Goal: Information Seeking & Learning: Understand process/instructions

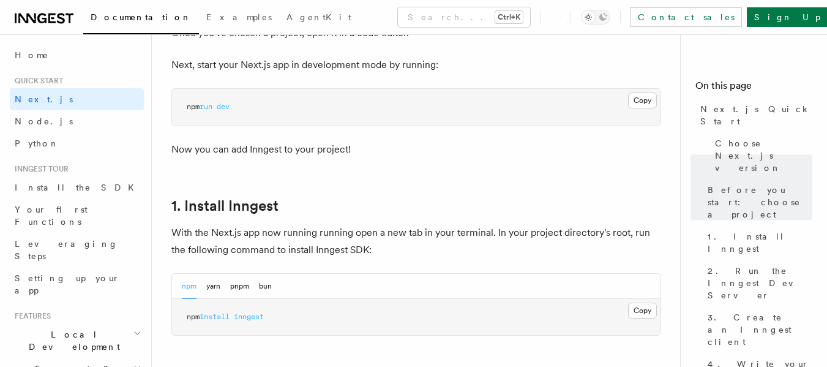
scroll to position [533, 0]
click at [641, 102] on button "Copy Copied" at bounding box center [642, 101] width 29 height 16
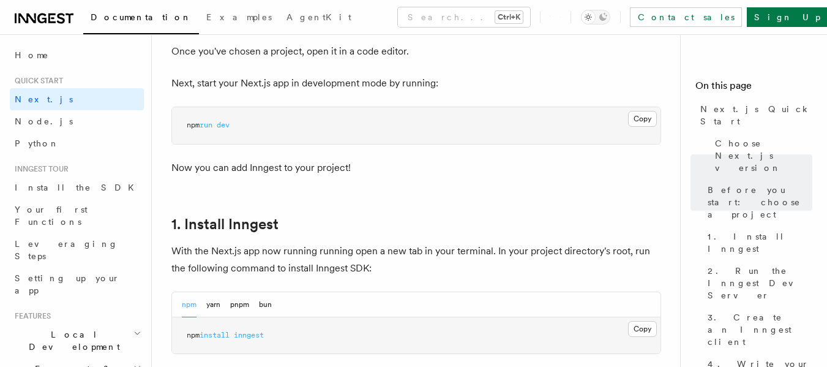
scroll to position [513, 0]
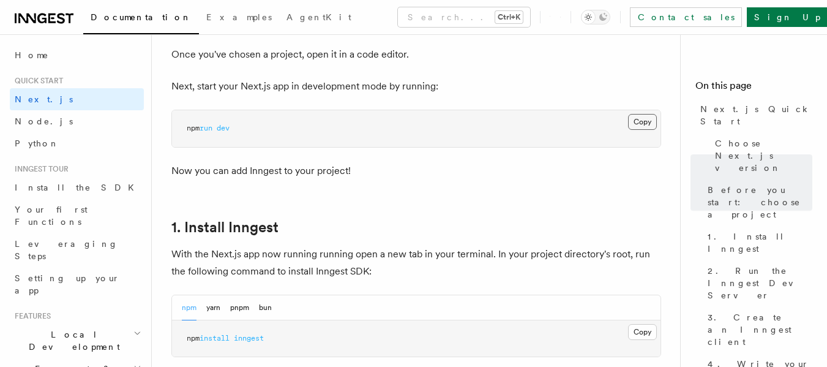
click at [642, 122] on button "Copy Copied" at bounding box center [642, 122] width 29 height 16
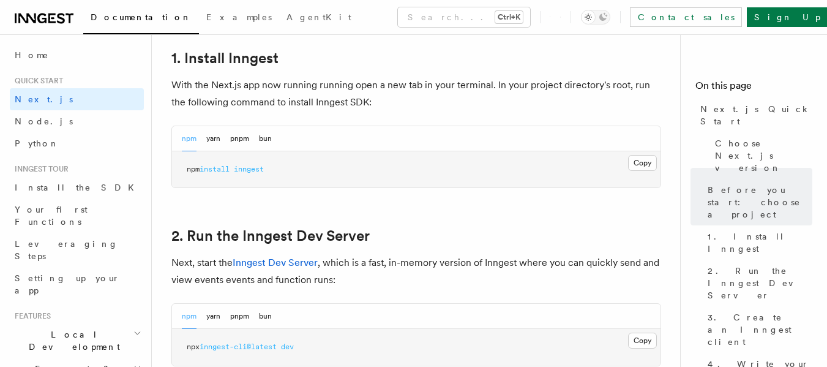
scroll to position [683, 0]
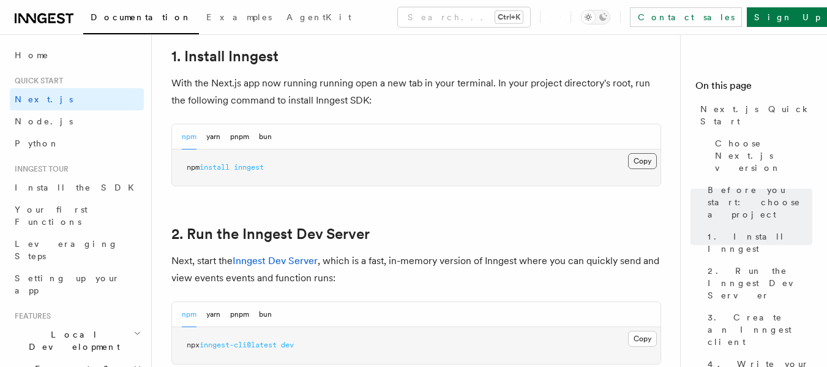
click at [638, 165] on button "Copy Copied" at bounding box center [642, 161] width 29 height 16
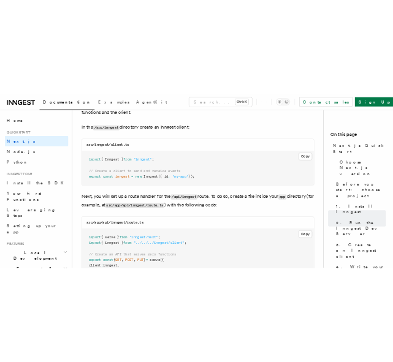
scroll to position [1548, 0]
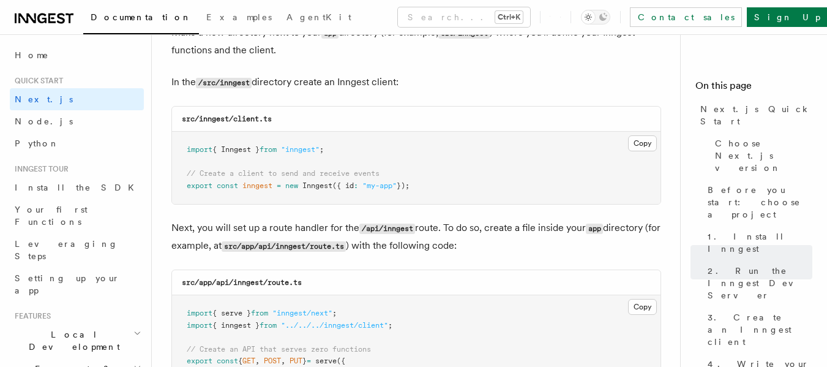
click at [237, 85] on code "/src/inngest" at bounding box center [224, 83] width 56 height 10
copy p "inngest"
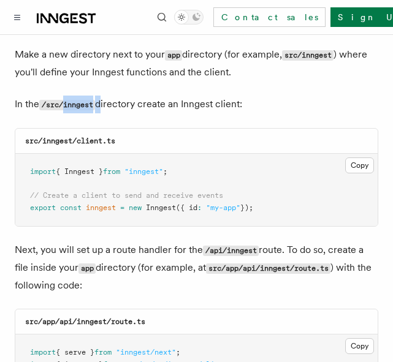
scroll to position [1518, 0]
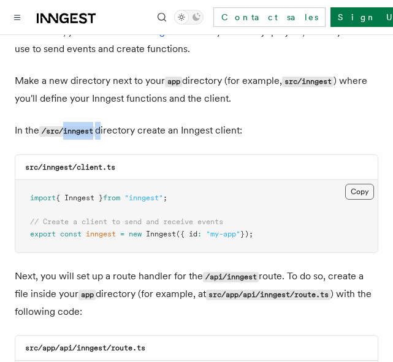
click at [362, 184] on button "Copy Copied" at bounding box center [359, 192] width 29 height 16
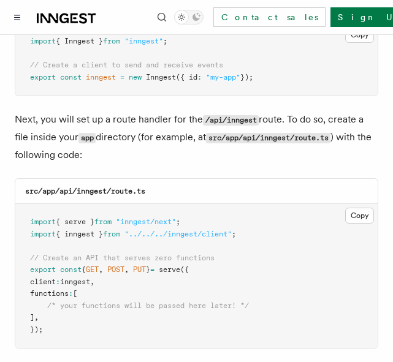
scroll to position [1700, 0]
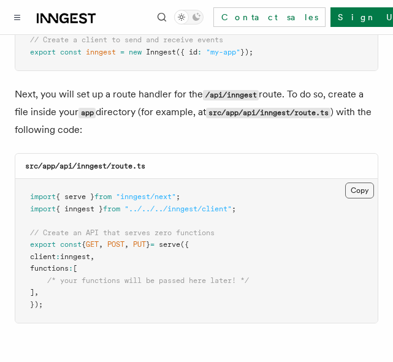
click at [364, 182] on button "Copy Copied" at bounding box center [359, 190] width 29 height 16
click at [361, 182] on button "Copy Copied" at bounding box center [359, 190] width 29 height 16
click at [123, 162] on code "src/app/api/inngest/route.ts" at bounding box center [85, 166] width 120 height 9
drag, startPoint x: 164, startPoint y: 115, endPoint x: 114, endPoint y: 112, distance: 50.3
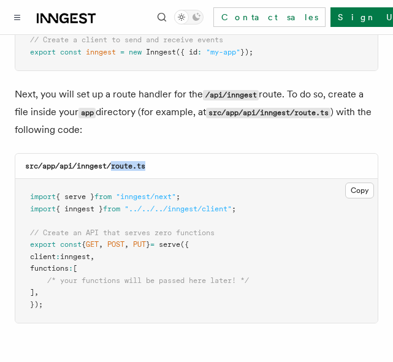
click at [114, 154] on div "src/app/api/inngest/route.ts" at bounding box center [196, 166] width 362 height 25
copy code "route.ts"
click at [351, 182] on button "Copy Copied" at bounding box center [359, 190] width 29 height 16
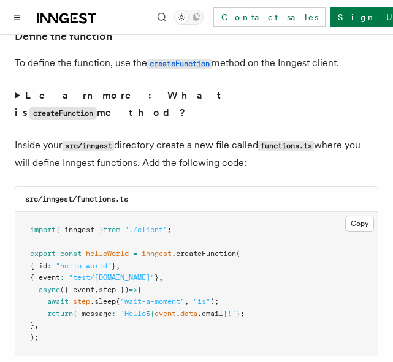
scroll to position [2139, 0]
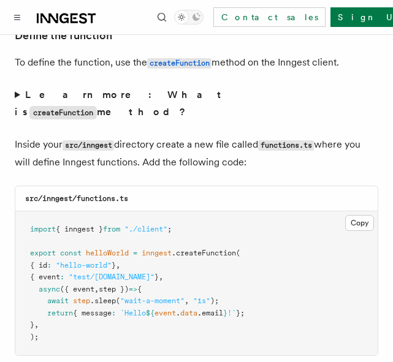
click at [98, 194] on code "src/inngest/functions.ts" at bounding box center [76, 198] width 103 height 9
copy code "functions"
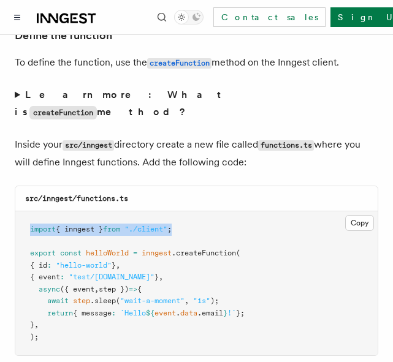
drag, startPoint x: 190, startPoint y: 158, endPoint x: 15, endPoint y: 166, distance: 175.9
click at [15, 186] on div "src/inngest/functions.ts Copy Copied import { inngest } from "./client" ; expor…" at bounding box center [196, 271] width 363 height 170
copy span "import { inngest } from "./client" ;"
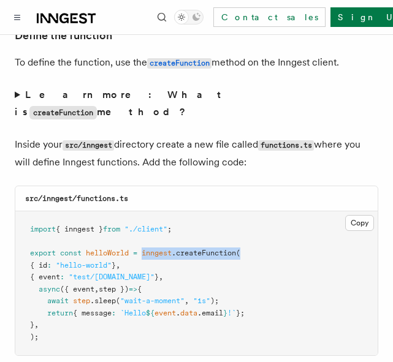
drag, startPoint x: 250, startPoint y: 181, endPoint x: 145, endPoint y: 188, distance: 105.0
click at [145, 211] on pre "import { inngest } from "./client" ; export const helloWorld = inngest .createF…" at bounding box center [196, 283] width 362 height 144
copy span "inngest .createFunction ("
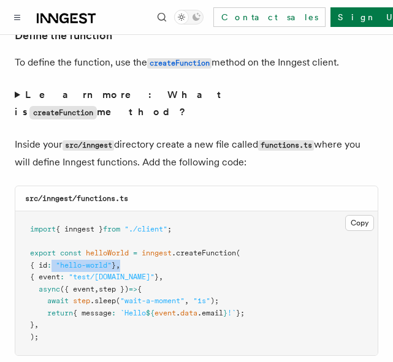
drag, startPoint x: 137, startPoint y: 194, endPoint x: 60, endPoint y: 196, distance: 76.6
click at [60, 211] on pre "import { inngest } from "./client" ; export const helloWorld = inngest .createF…" at bounding box center [196, 283] width 362 height 144
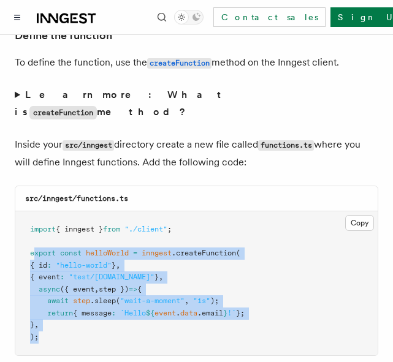
drag, startPoint x: 35, startPoint y: 190, endPoint x: 60, endPoint y: 277, distance: 90.5
click at [60, 277] on pre "import { inngest } from "./client" ; export const helloWorld = inngest .createF…" at bounding box center [196, 283] width 362 height 144
click at [74, 309] on span "{ message" at bounding box center [92, 313] width 39 height 9
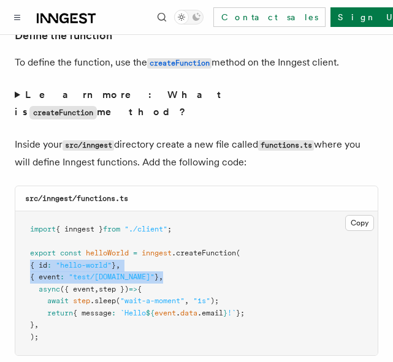
drag, startPoint x: 26, startPoint y: 194, endPoint x: 178, endPoint y: 209, distance: 152.1
click at [178, 211] on pre "import { inngest } from "./client" ; export const helloWorld = inngest .createF…" at bounding box center [196, 283] width 362 height 144
copy code "{ id : "hello-world" } , { event : "test/[DOMAIN_NAME]" } ,"
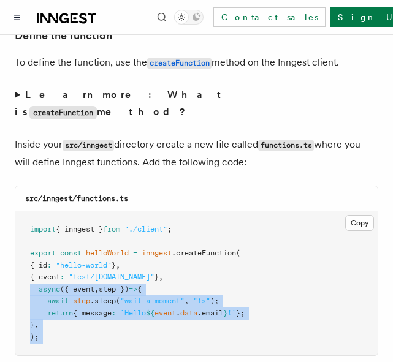
drag, startPoint x: 29, startPoint y: 218, endPoint x: 67, endPoint y: 288, distance: 79.7
copy article "async ({ event , step }) => { await step .sleep ( "wait-a-moment" , "1s" ); ret…"
click at [87, 309] on span "{ message" at bounding box center [92, 313] width 39 height 9
